Goal: Find specific page/section: Find specific page/section

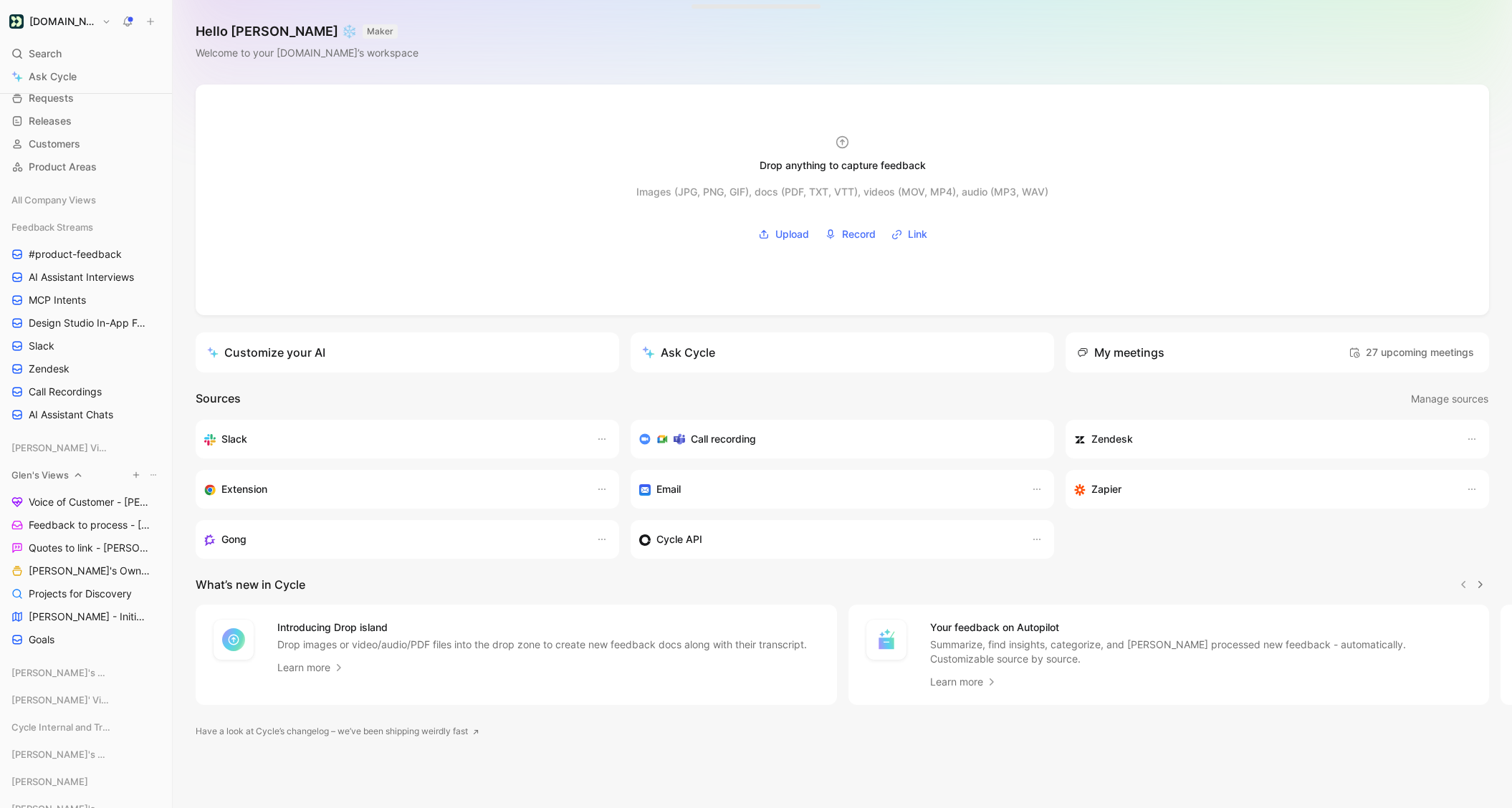
scroll to position [62, 0]
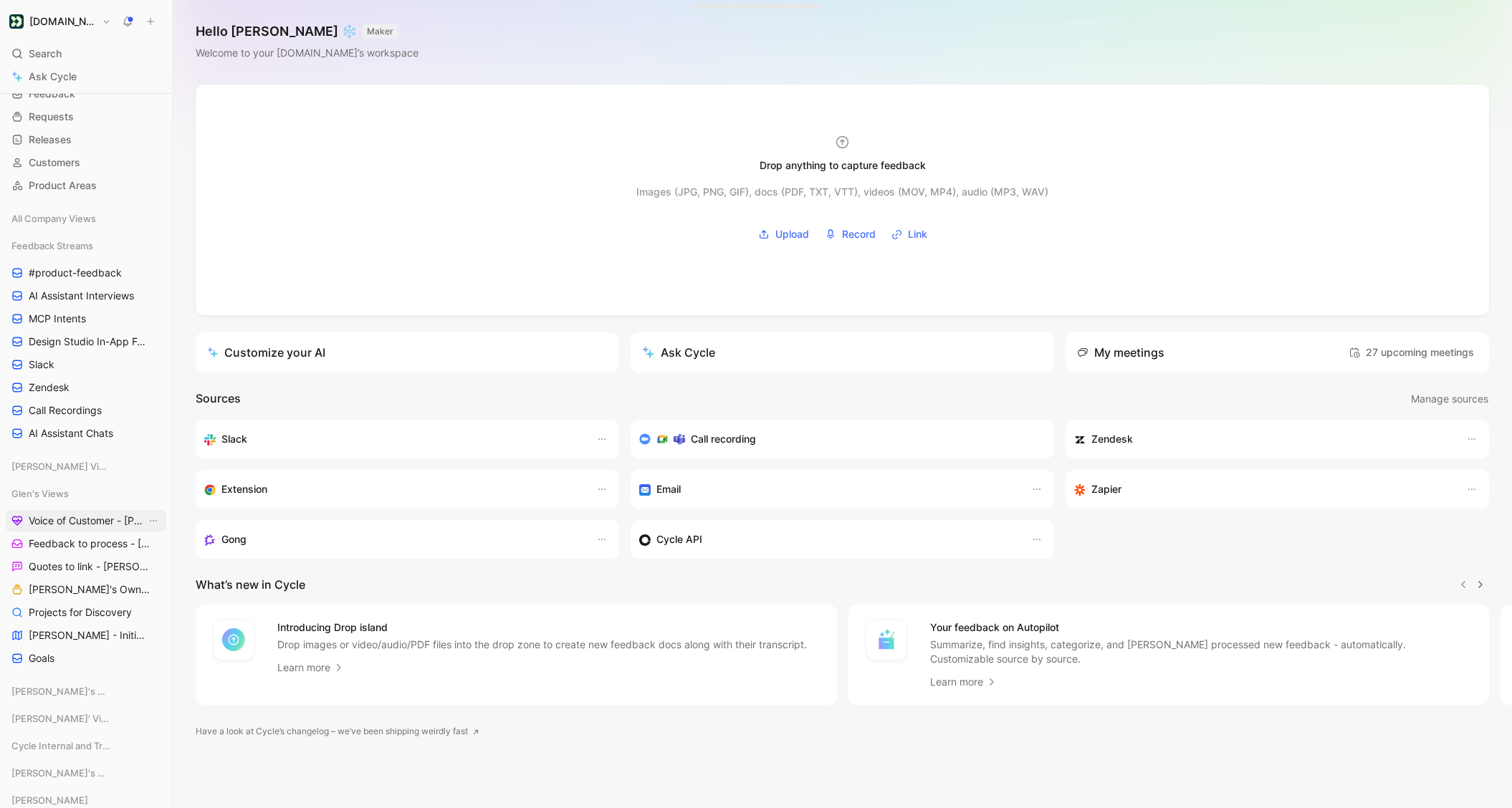
click at [107, 520] on span "Voice of Customer - [PERSON_NAME]" at bounding box center [88, 521] width 118 height 15
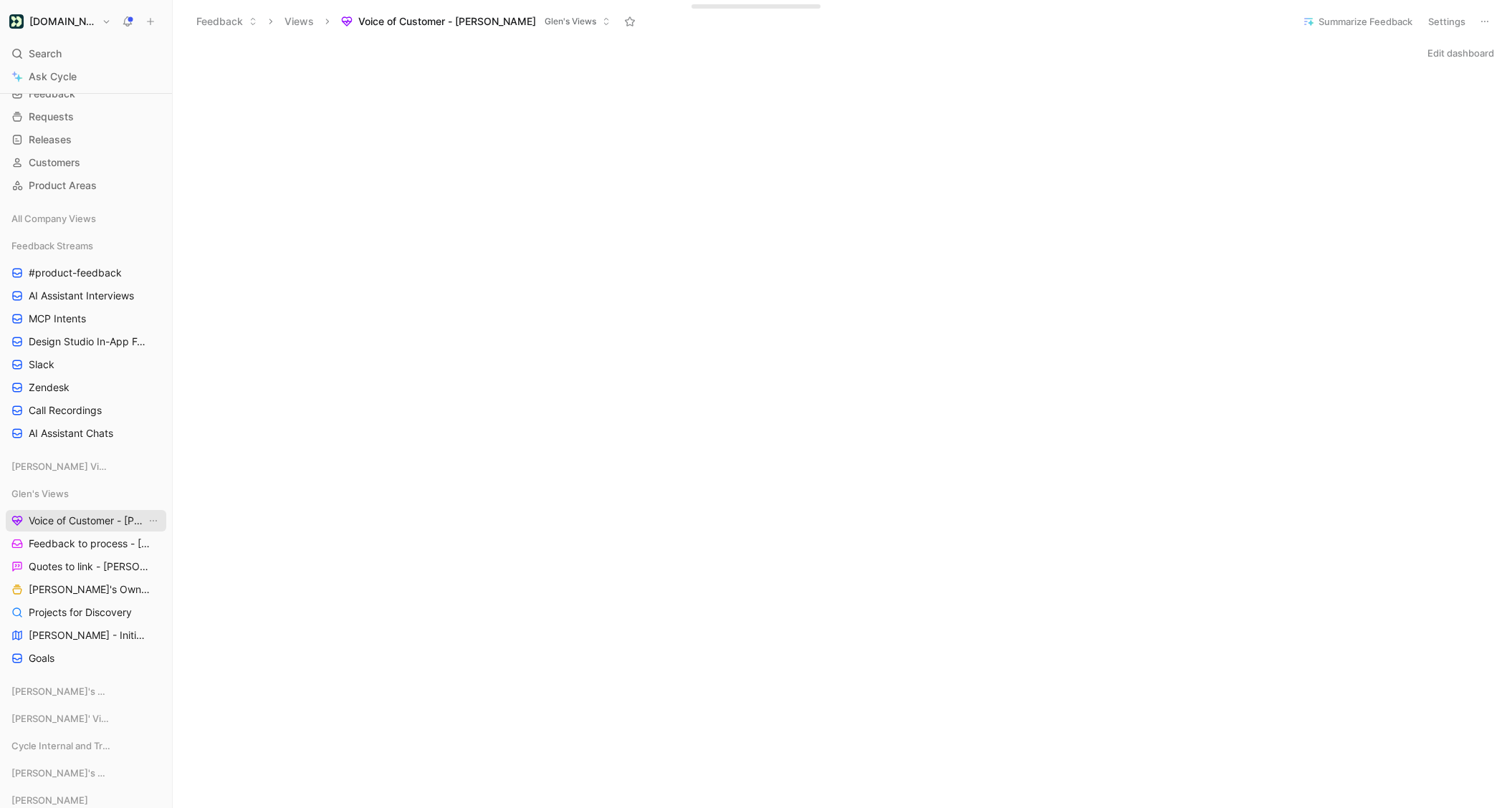
click at [72, 514] on span "Voice of Customer - [PERSON_NAME]" at bounding box center [88, 521] width 118 height 15
click at [381, 15] on span "Voice of Customer - [PERSON_NAME]" at bounding box center [447, 22] width 178 height 15
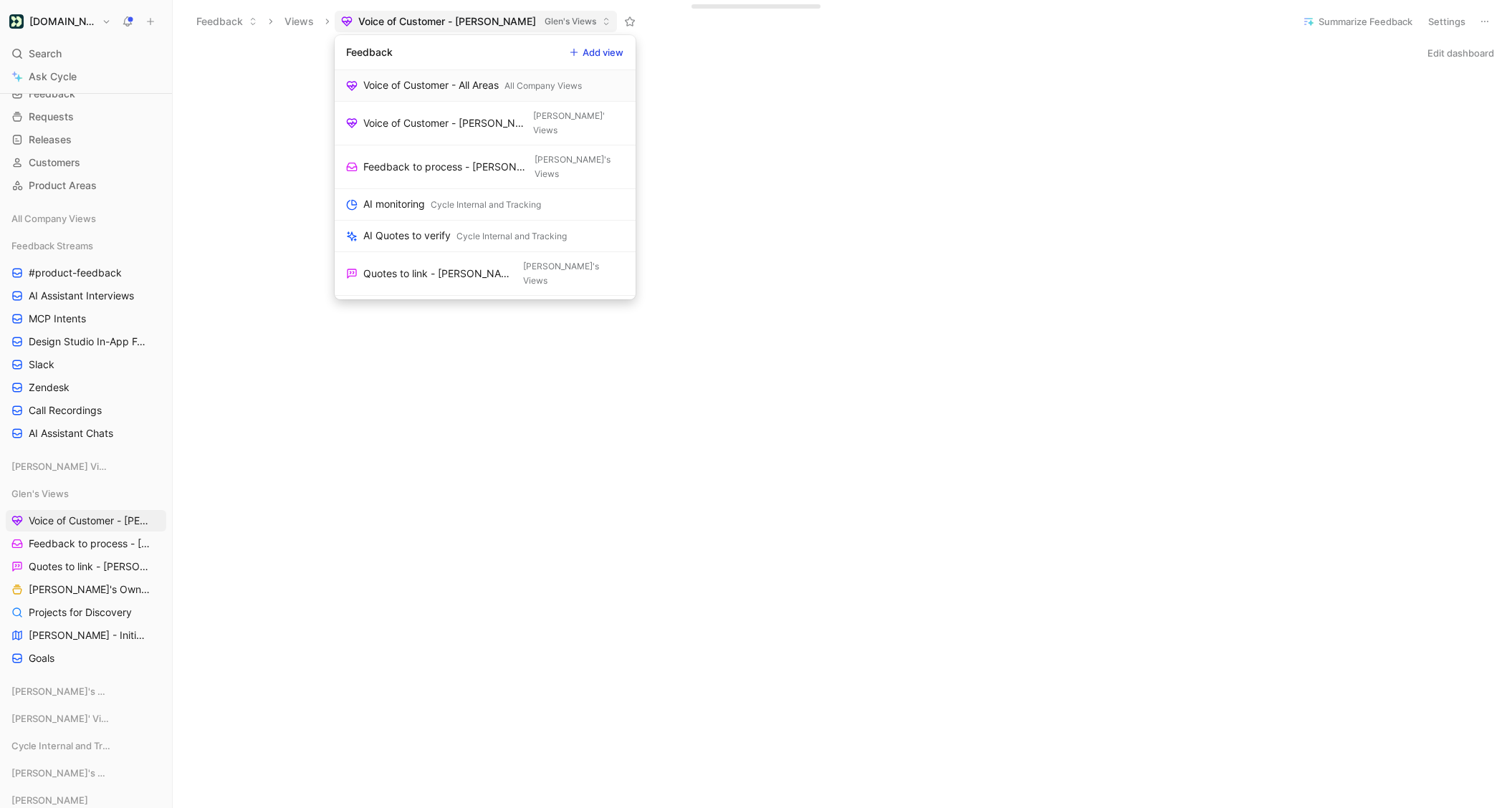
click at [401, 90] on div "Voice of Customer - All Areas" at bounding box center [431, 85] width 135 height 17
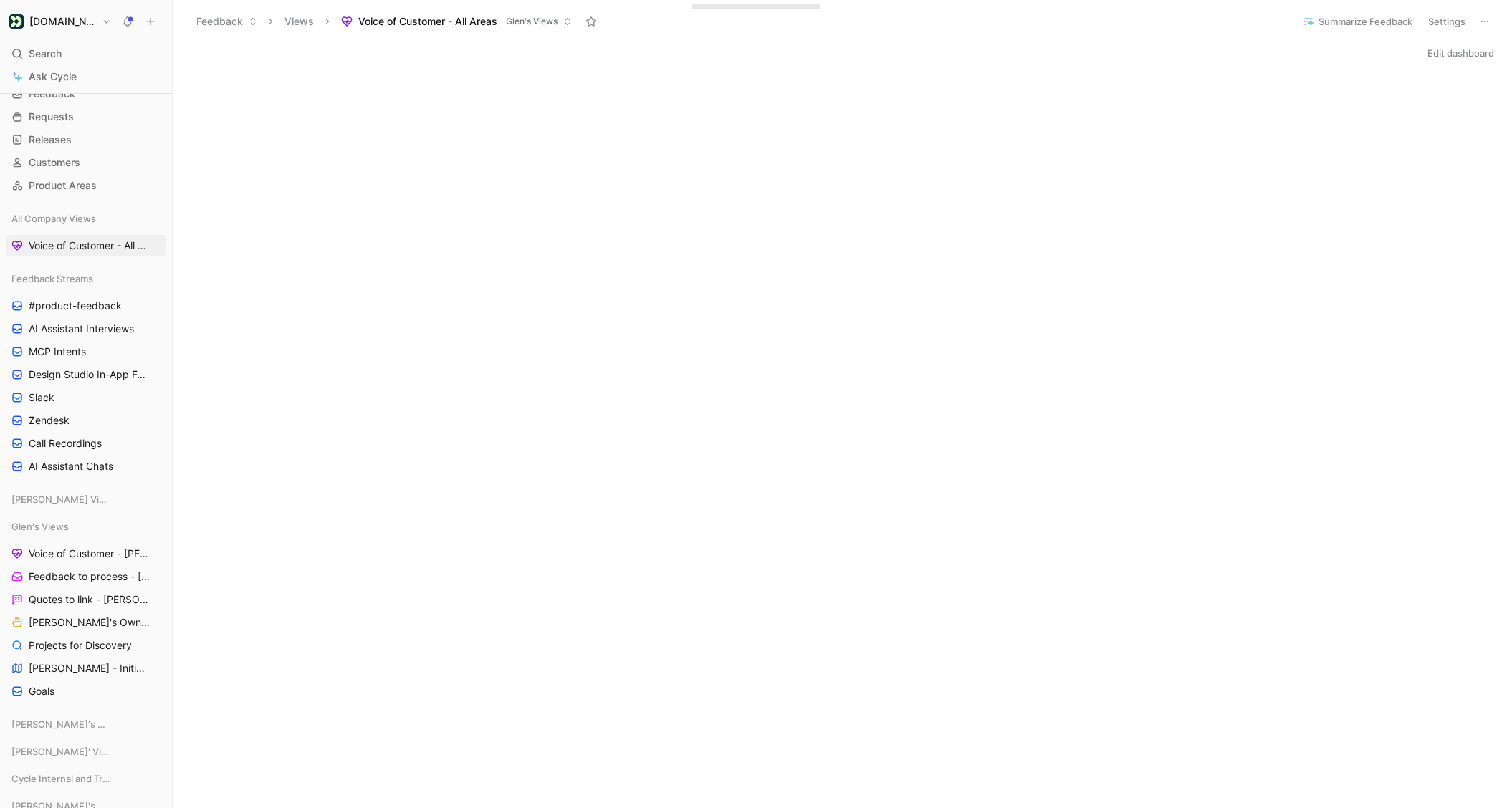
click at [379, 24] on span "Voice of Customer - All Areas" at bounding box center [428, 22] width 139 height 15
click at [438, 19] on span "Voice of Customer - All Areas" at bounding box center [428, 22] width 139 height 15
